Goal: Task Accomplishment & Management: Manage account settings

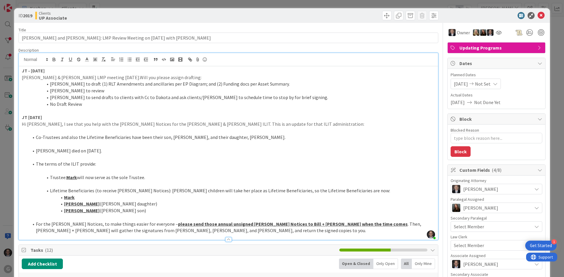
click at [22, 70] on strong "JT - [DATE]" at bounding box center [33, 71] width 23 height 6
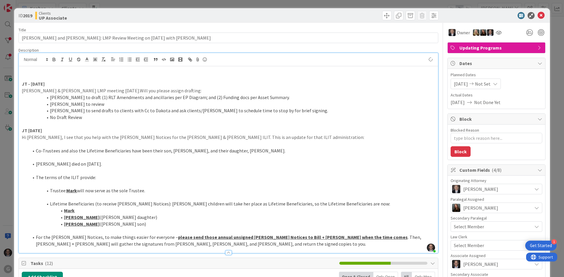
type textarea "x"
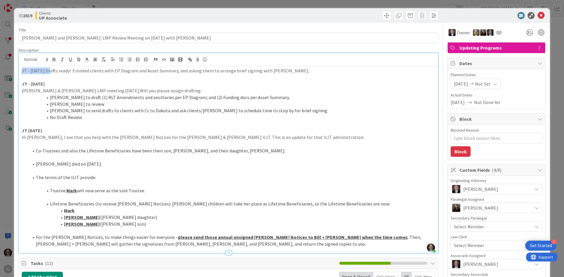
drag, startPoint x: 21, startPoint y: 70, endPoint x: 48, endPoint y: 70, distance: 26.4
click at [48, 70] on p "JT - [DATE] Drafts ready! Emailed clients with EP Diagram and Asset Summary, an…" at bounding box center [228, 71] width 413 height 7
drag, startPoint x: 55, startPoint y: 59, endPoint x: 58, endPoint y: 67, distance: 8.6
click at [55, 59] on icon "button" at bounding box center [53, 59] width 5 height 5
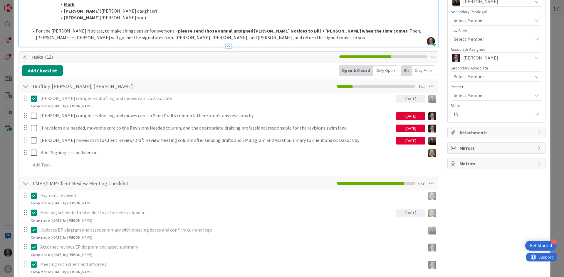
scroll to position [206, 0]
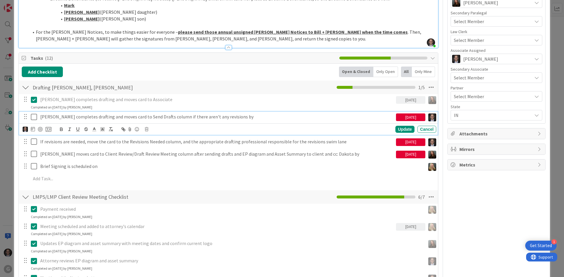
click at [34, 116] on icon at bounding box center [35, 117] width 9 height 7
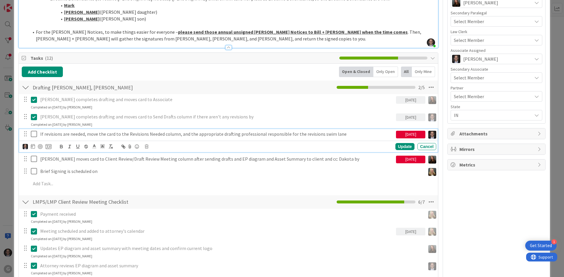
click at [116, 134] on p "If revisions are needed, move the card to the Revisions Needed column, and the …" at bounding box center [216, 134] width 353 height 7
click at [147, 147] on icon at bounding box center [147, 147] width 4 height 4
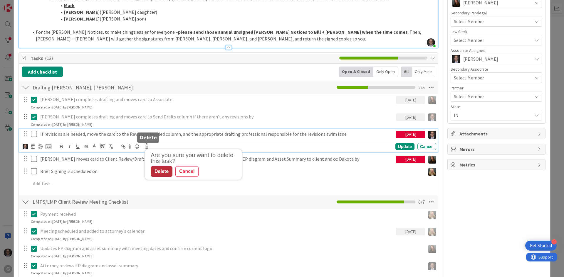
click at [164, 174] on div "Delete" at bounding box center [162, 171] width 22 height 11
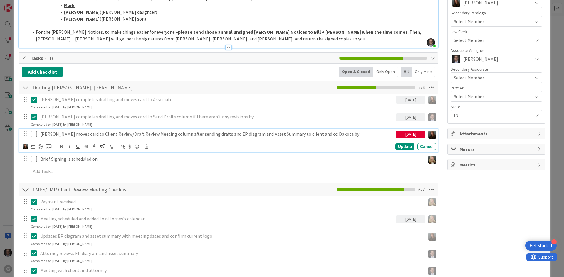
click at [36, 134] on icon at bounding box center [35, 134] width 9 height 7
type textarea "x"
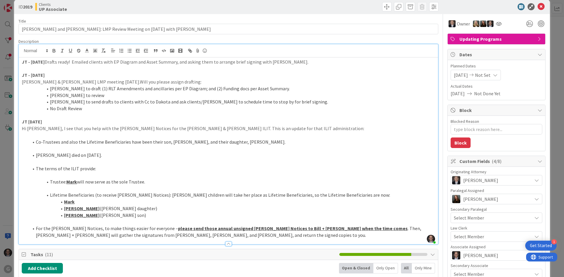
scroll to position [0, 0]
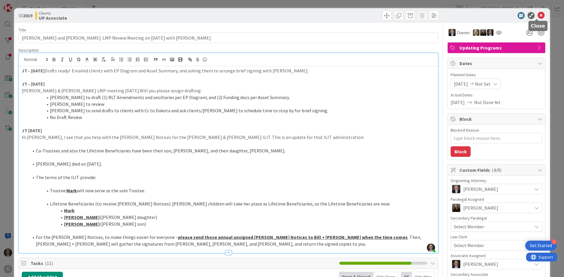
click at [537, 17] on icon at bounding box center [540, 15] width 7 height 7
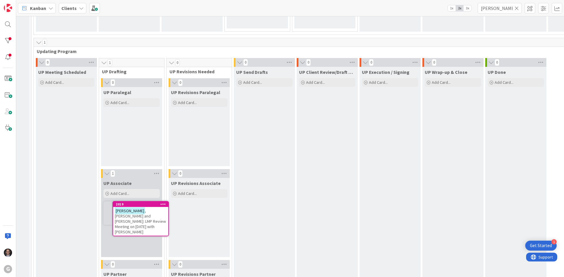
scroll to position [826, 50]
